Goal: Navigation & Orientation: Find specific page/section

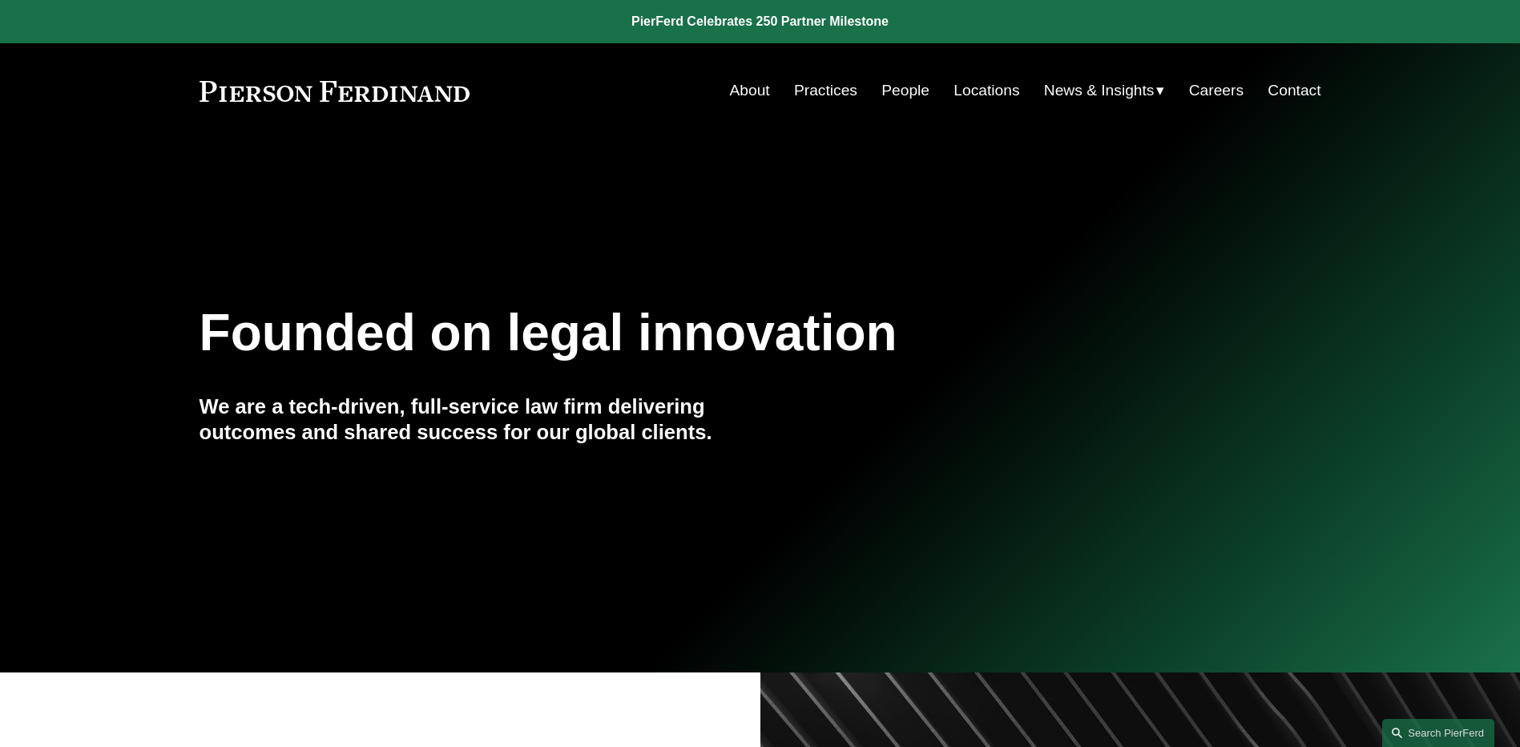
click at [910, 87] on link "People" at bounding box center [905, 90] width 48 height 30
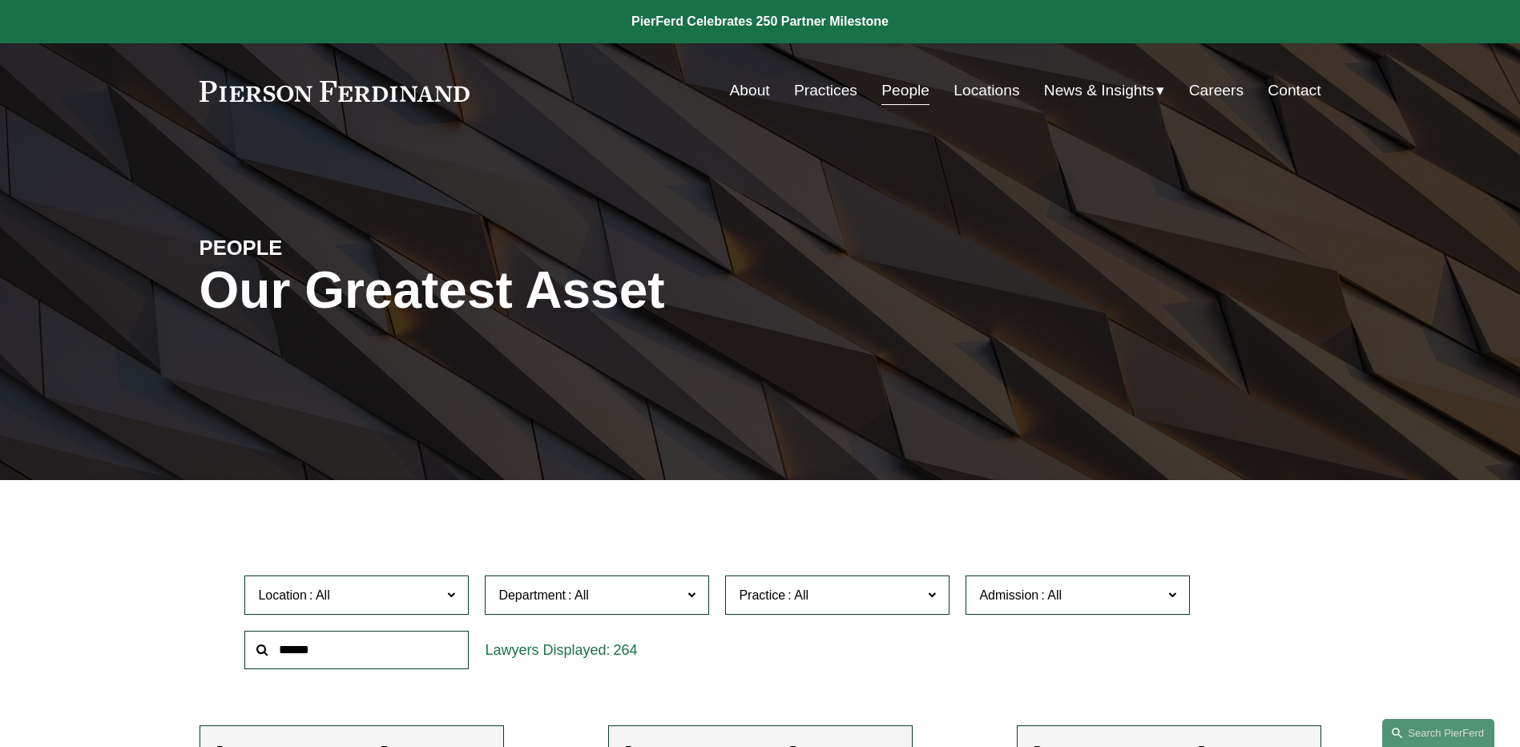
click at [0, 0] on span "News" at bounding box center [0, 0] width 0 height 0
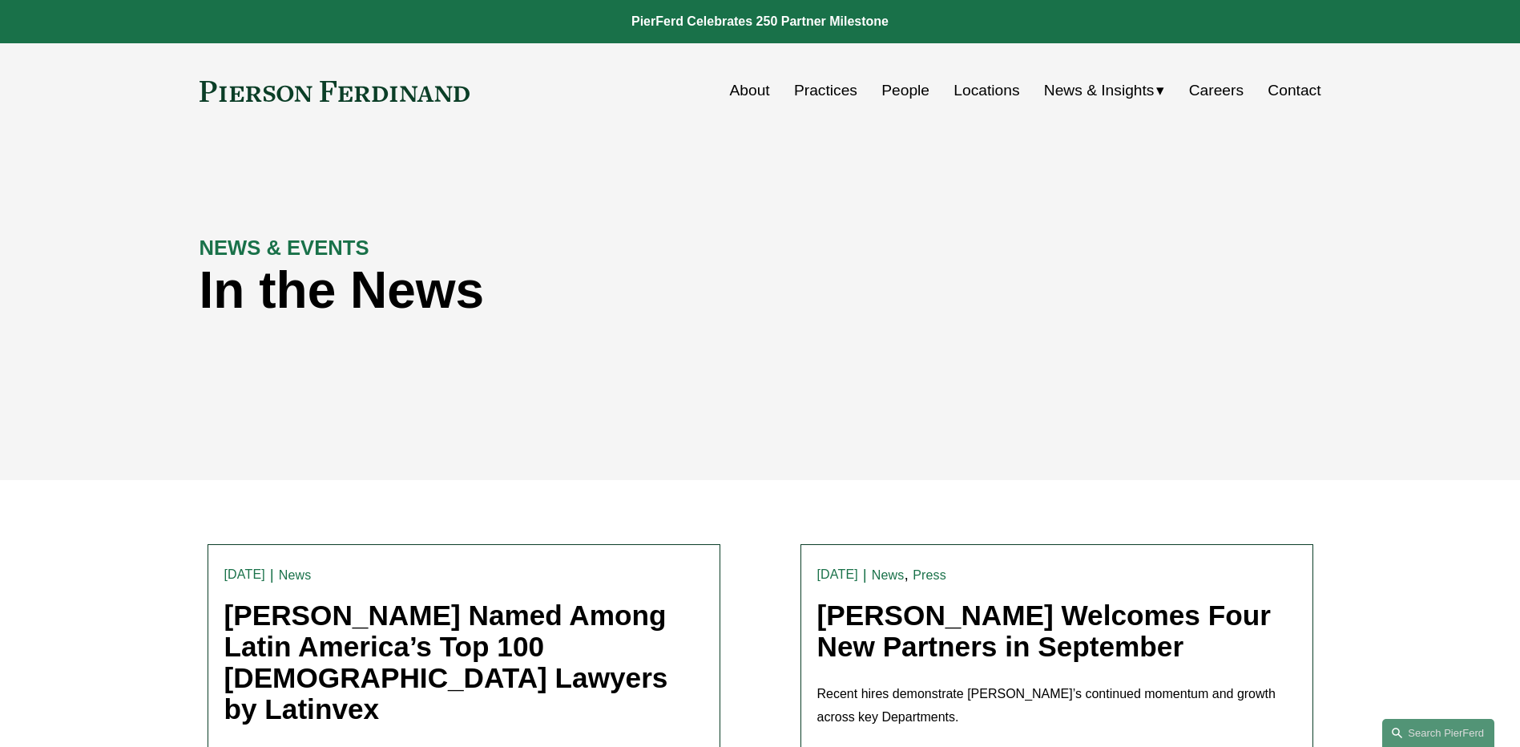
drag, startPoint x: 0, startPoint y: 0, endPoint x: 791, endPoint y: 390, distance: 881.7
click at [791, 390] on div "NEWS & EVENTS In the News" at bounding box center [760, 308] width 1520 height 241
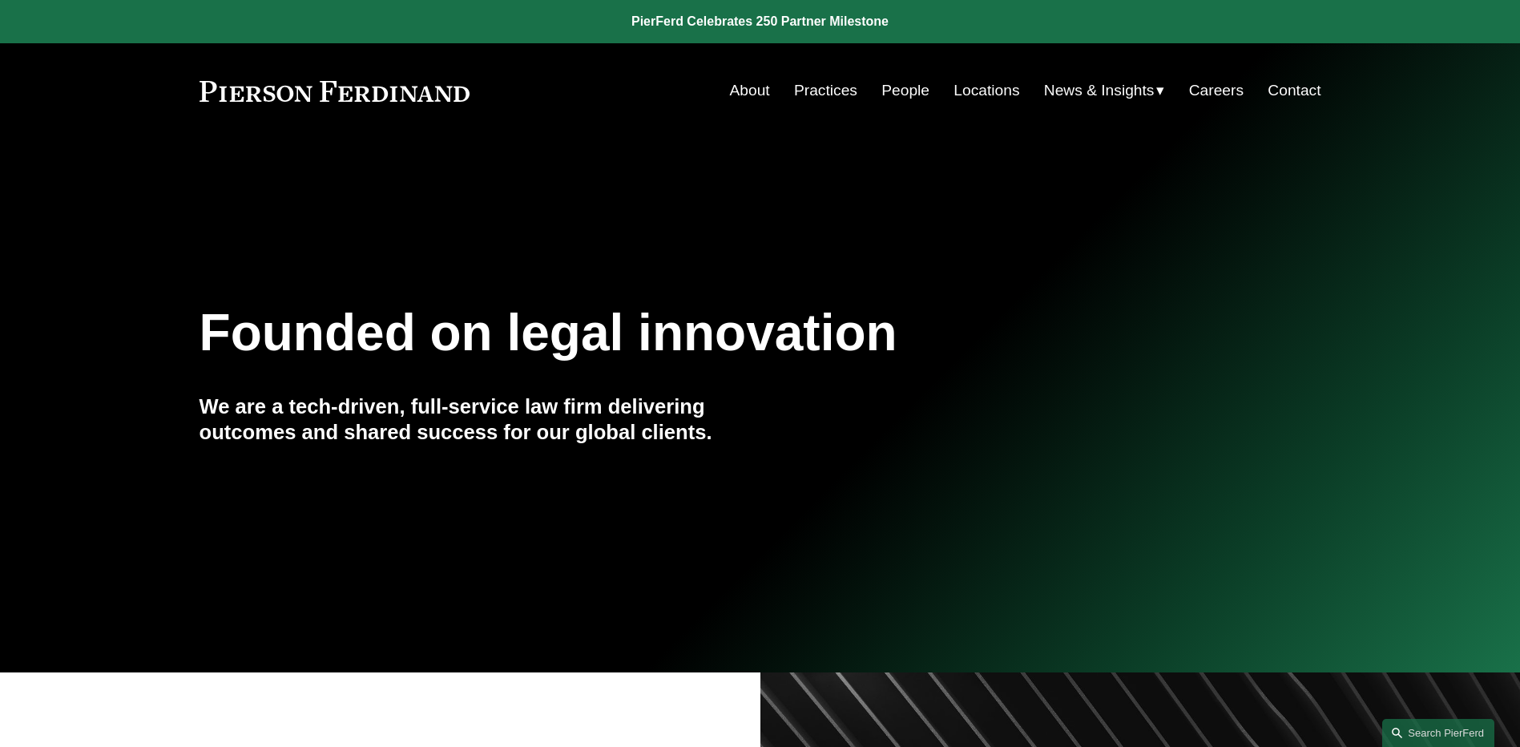
click at [899, 88] on link "People" at bounding box center [905, 90] width 48 height 30
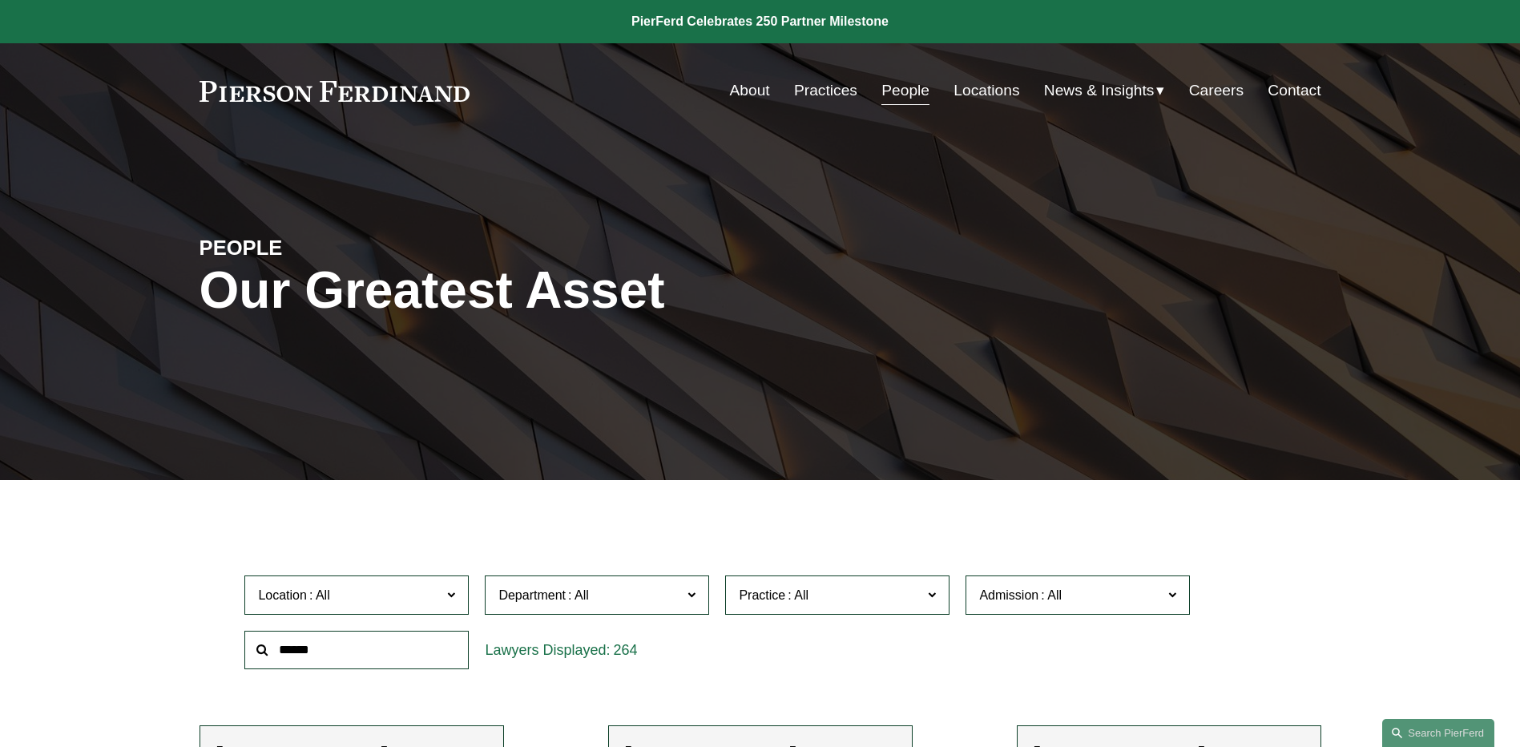
click at [0, 0] on span "News" at bounding box center [0, 0] width 0 height 0
